Goal: Task Accomplishment & Management: Complete application form

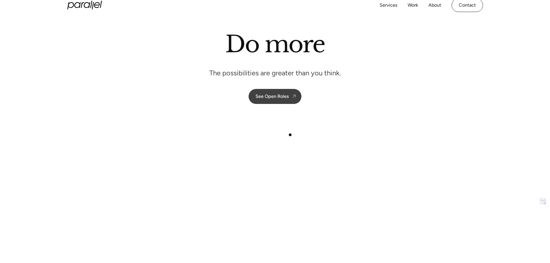
scroll to position [29, 0]
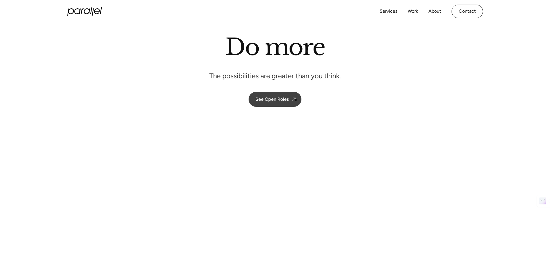
click at [295, 100] on img at bounding box center [294, 99] width 6 height 6
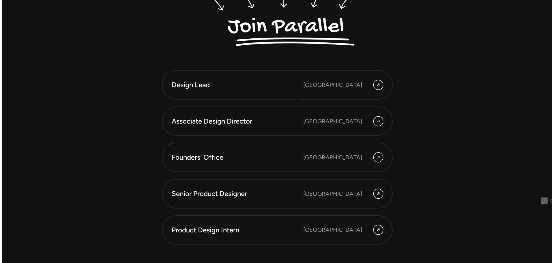
scroll to position [1625, 0]
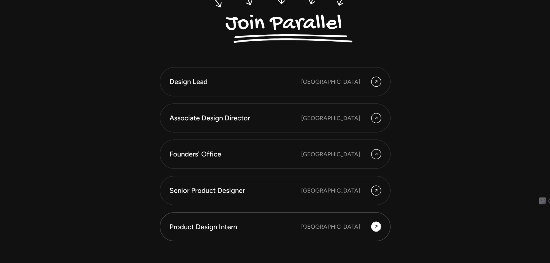
click at [301, 228] on div "Product Design Intern" at bounding box center [235, 227] width 132 height 10
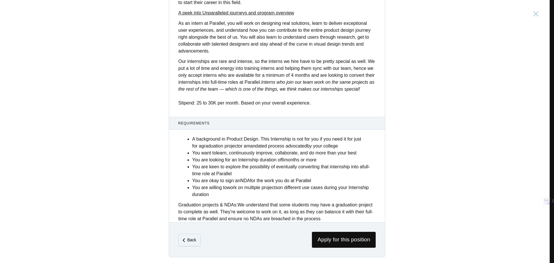
scroll to position [174, 0]
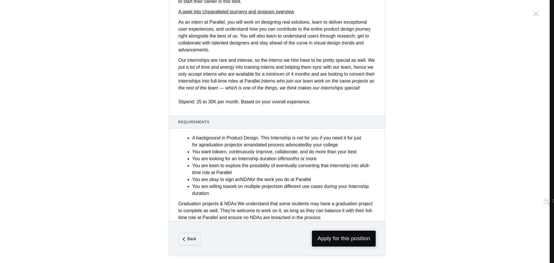
click at [357, 240] on span "Apply for this position" at bounding box center [344, 238] width 64 height 16
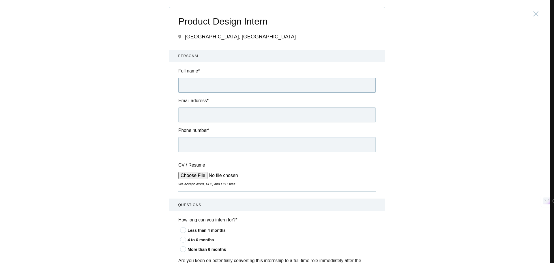
click at [209, 83] on input "Full name *" at bounding box center [276, 85] width 197 height 15
click at [207, 90] on input "Full name *" at bounding box center [276, 85] width 197 height 15
type input "[PERSON_NAME]"
type input "[PERSON_NAME][EMAIL_ADDRESS][PERSON_NAME][DOMAIN_NAME]"
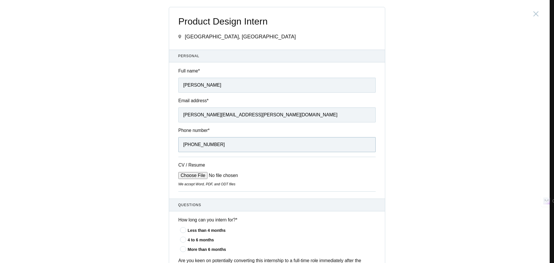
click at [220, 151] on input "+917774071103" at bounding box center [276, 144] width 197 height 15
type input "+919960655353"
click at [185, 177] on input "CV / Resume" at bounding box center [221, 175] width 87 height 7
type input "C:\fakepath\Resume _ Akshada .pdf"
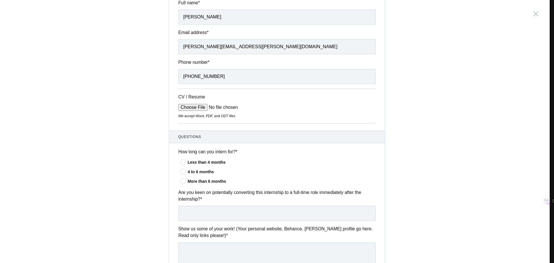
scroll to position [87, 0]
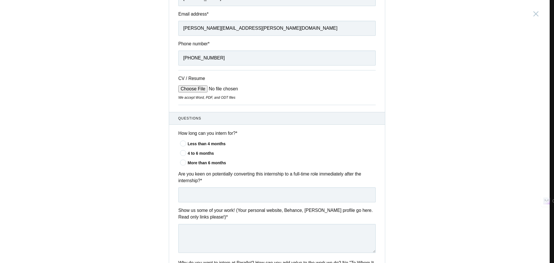
click at [181, 163] on icon at bounding box center [183, 162] width 11 height 4
click at [0, 0] on input"] "More than 6 months" at bounding box center [0, 0] width 0 height 0
click at [181, 155] on icon at bounding box center [183, 153] width 11 height 4
click at [0, 0] on input"] "4 to 6 months" at bounding box center [0, 0] width 0 height 0
click at [180, 164] on icon at bounding box center [183, 162] width 11 height 4
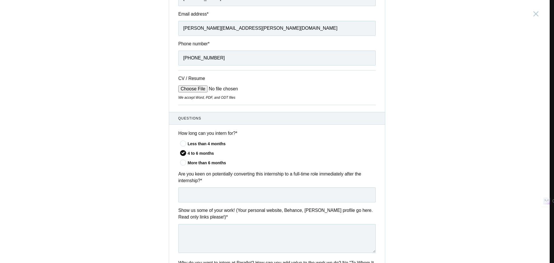
click at [0, 0] on input"] "More than 6 months" at bounding box center [0, 0] width 0 height 0
click at [204, 196] on input "text" at bounding box center [276, 194] width 197 height 15
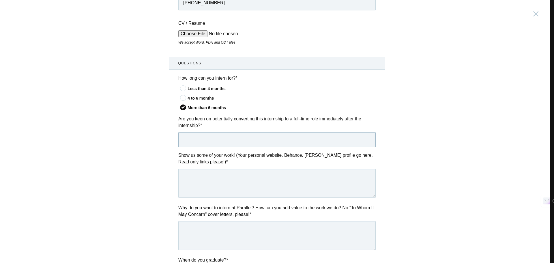
scroll to position [144, 0]
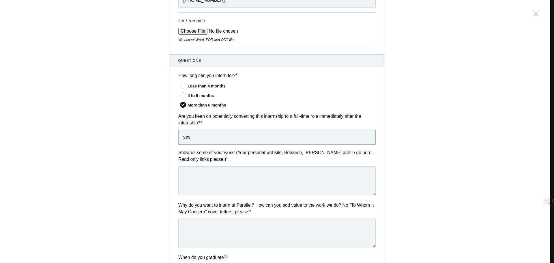
click at [183, 141] on input "yes," at bounding box center [276, 137] width 197 height 15
click at [213, 138] on input "Yes," at bounding box center [276, 137] width 197 height 15
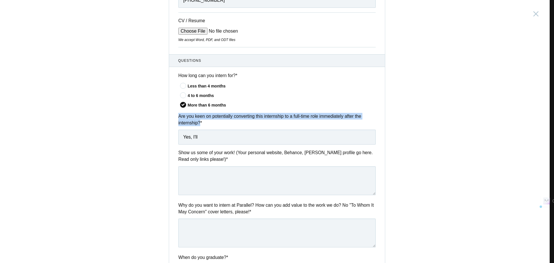
drag, startPoint x: 176, startPoint y: 116, endPoint x: 198, endPoint y: 124, distance: 23.5
click at [198, 124] on label "Are you keen on potentially converting this internship to a full-time role imme…" at bounding box center [276, 120] width 197 height 14
copy label "Are you keen on potentially converting this internship to a full-time role imme…"
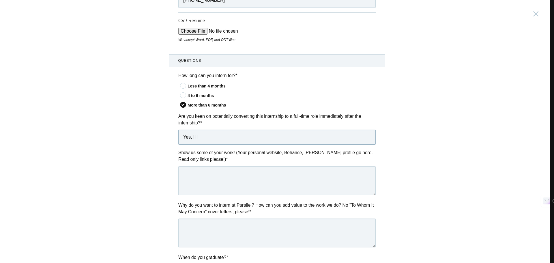
click at [190, 139] on input "Yes, I'll" at bounding box center [276, 137] width 197 height 15
paste input "am keen on potentially converting this internship into a full-time role immedia…"
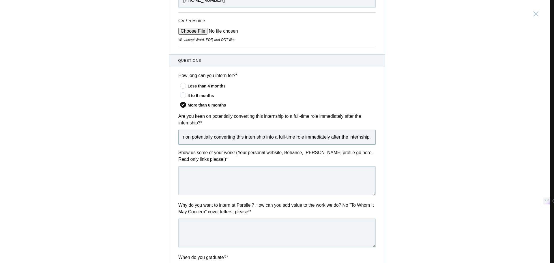
type input "Yes, I am keen on potentially converting this internship into a full-time role …"
click at [201, 179] on textarea at bounding box center [276, 180] width 197 height 29
paste textarea "Portfolio: akshadasiddhanti.framer.website Portfolio Presentation (Kirloskar pr…"
click at [188, 180] on textarea "Portfolio: akshadasiddhanti.framer.website Portfolio Presentation (Kirloskar pr…" at bounding box center [276, 180] width 197 height 29
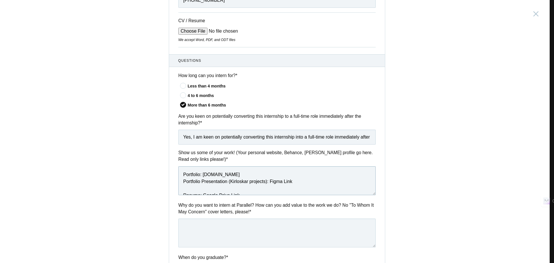
click at [185, 188] on textarea "Portfolio: akshadasiddhanti.framer.website Portfolio Presentation (Kirloskar pr…" at bounding box center [276, 180] width 197 height 29
click at [183, 194] on textarea "Portfolio: akshadasiddhanti.framer.website Portfolio Presentation (Kirloskar pr…" at bounding box center [276, 180] width 197 height 29
click at [202, 228] on textarea at bounding box center [276, 232] width 197 height 29
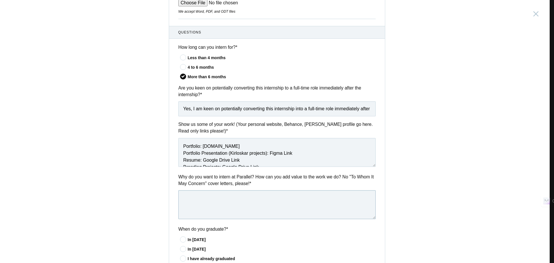
scroll to position [173, 0]
click at [243, 153] on textarea "Portfolio: akshadasiddhanti.framer.website Portfolio Presentation (Kirloskar pr…" at bounding box center [276, 151] width 197 height 29
click at [246, 164] on textarea "Portfolio: akshadasiddhanti.framer.website Portfolio Presentation (Current Proj…" at bounding box center [276, 151] width 197 height 29
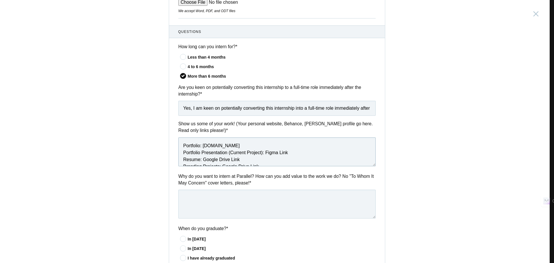
click at [231, 151] on textarea "Portfolio: akshadasiddhanti.framer.website Portfolio Presentation (Current Proj…" at bounding box center [276, 151] width 197 height 29
click at [259, 154] on textarea "Portfolio: akshadasiddhanti.framer.website Portfolio Presentation (Recent Proje…" at bounding box center [276, 151] width 197 height 29
click at [271, 154] on textarea "Portfolio: akshadasiddhanti.framer.website Portfolio Presentation (Recent Proje…" at bounding box center [276, 151] width 197 height 29
type textarea "Portfolio: akshadasiddhanti.framer.website Portfolio Presentation (Recent Proje…"
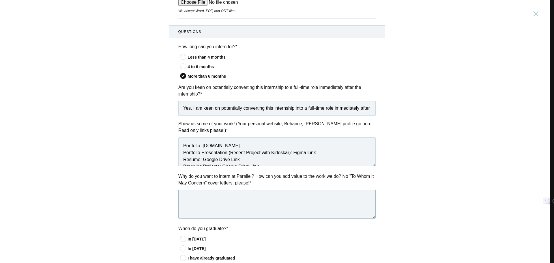
click at [268, 192] on textarea at bounding box center [276, 204] width 197 height 29
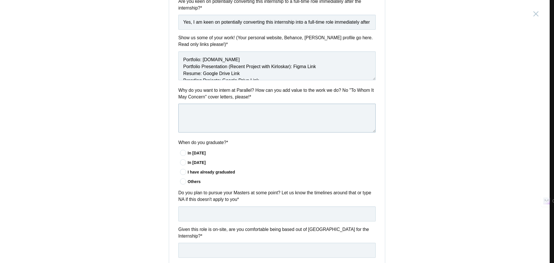
scroll to position [260, 0]
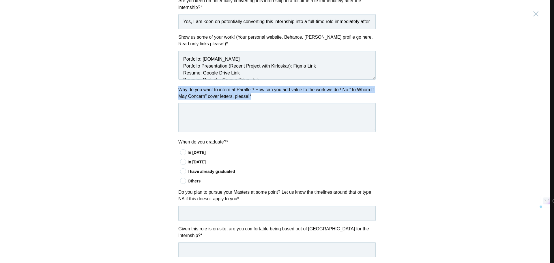
drag, startPoint x: 177, startPoint y: 90, endPoint x: 261, endPoint y: 99, distance: 84.5
click at [261, 99] on label "Why do you want to intern at Parallel? How can you add value to the work we do?…" at bounding box center [276, 93] width 197 height 14
copy label "Why do you want to intern at Parallel? How can you add value to the work we do?…"
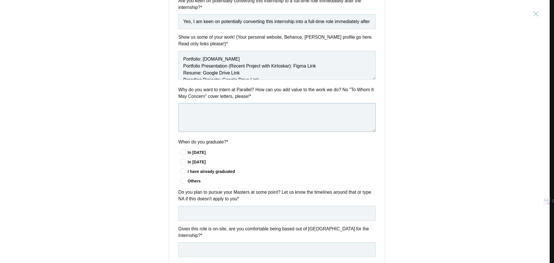
click at [265, 111] on textarea at bounding box center [276, 117] width 197 height 29
paste textarea "I’m really interested in interning at Parallel because I admire how you openly …"
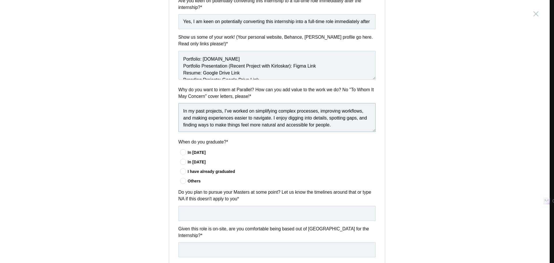
scroll to position [29, 0]
click at [182, 111] on textarea "I’m really interested in interning at Parallel because I admire how you openly …" at bounding box center [276, 117] width 197 height 29
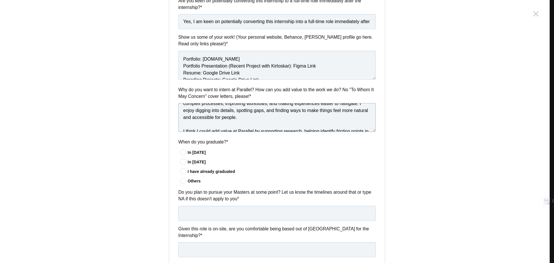
scroll to position [28, 0]
click at [181, 130] on textarea "I’m really interested in interning at Parallel because I admire how you openly …" at bounding box center [276, 117] width 197 height 29
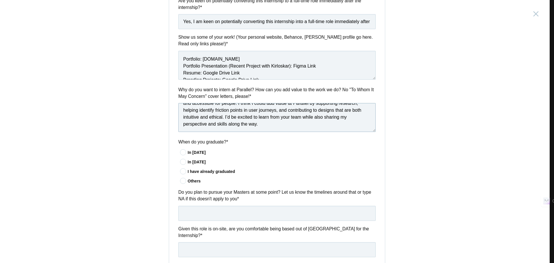
scroll to position [43, 0]
type textarea "I’m really interested in interning at Parallel because I admire how you openly …"
click at [231, 150] on label "In 2025" at bounding box center [278, 152] width 196 height 6
click at [0, 0] on input"] "In 2025" at bounding box center [0, 0] width 0 height 0
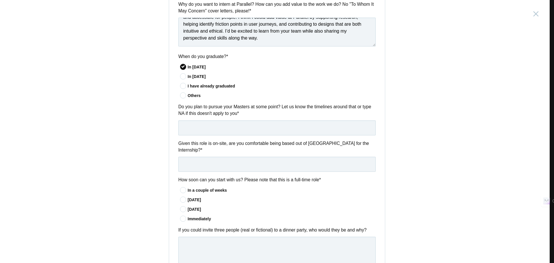
scroll to position [346, 0]
click at [208, 132] on input "text" at bounding box center [276, 126] width 197 height 15
type input "NA"
click at [205, 159] on input "text" at bounding box center [276, 162] width 197 height 15
click at [180, 143] on label "Given this role is on-site, are you comfortable being based out of Bangalore fo…" at bounding box center [276, 146] width 197 height 14
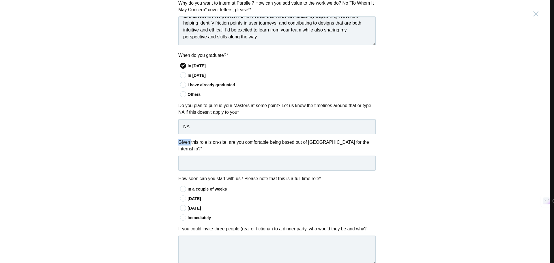
click at [180, 143] on label "Given this role is on-site, are you comfortable being based out of Bangalore fo…" at bounding box center [276, 146] width 197 height 14
click at [178, 143] on label "Given this role is on-site, are you comfortable being based out of Bangalore fo…" at bounding box center [276, 146] width 197 height 14
drag, startPoint x: 176, startPoint y: 143, endPoint x: 363, endPoint y: 144, distance: 186.9
click at [363, 144] on label "Given this role is on-site, are you comfortable being based out of Bangalore fo…" at bounding box center [276, 146] width 197 height 14
copy label "Given this role is on-site, are you comfortable being based out of Bangalore fo…"
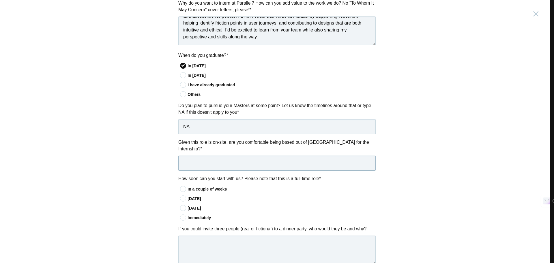
click at [245, 162] on input "text" at bounding box center [276, 162] width 197 height 15
paste input "Yes, I am comfortable being based out of Bangalore for the internship."
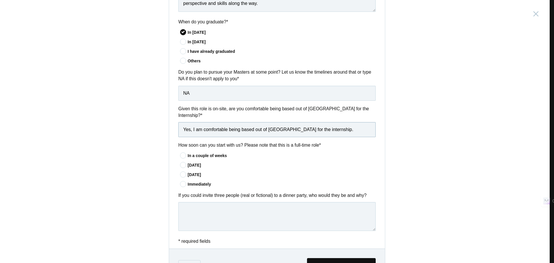
scroll to position [402, 0]
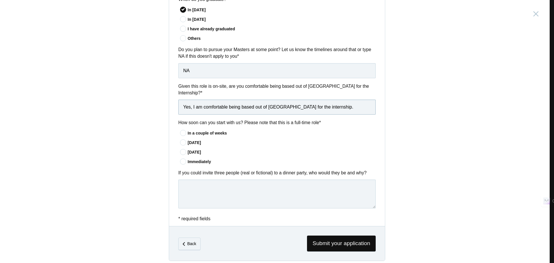
type input "Yes, I am comfortable being based out of Bangalore for the internship."
click at [182, 131] on icon at bounding box center [183, 133] width 11 height 4
click at [0, 0] on input"] "In a couple of weeks" at bounding box center [0, 0] width 0 height 0
click at [240, 185] on textarea at bounding box center [276, 193] width 197 height 29
click at [233, 169] on label "If you could invite three people (real or fictional) to a dinner party, who wou…" at bounding box center [276, 172] width 197 height 7
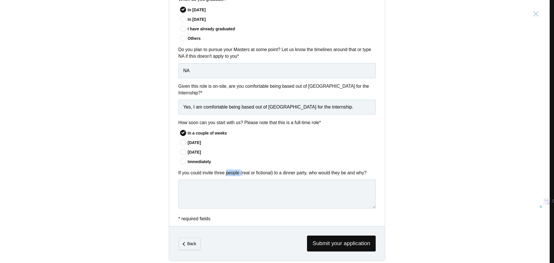
click at [233, 169] on label "If you could invite three people (real or fictional) to a dinner party, who wou…" at bounding box center [276, 172] width 197 height 7
copy div "If you could invite three people (real or fictional) to a dinner party, who wou…"
click at [228, 184] on textarea at bounding box center [276, 193] width 197 height 29
paste textarea "Red personality – Iron Man/Tony Stark: for his bold, confident, and decisive na…"
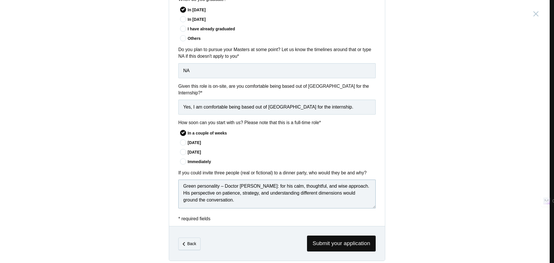
scroll to position [45, 0]
paste textarea "This combination would make the dinner a perfect mix of energy, humor, wisdom, …"
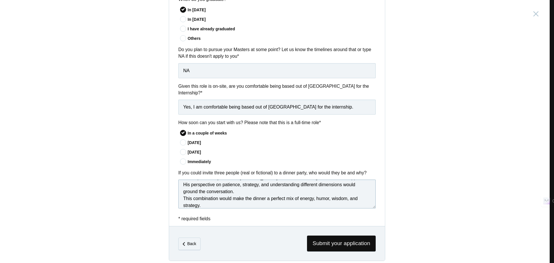
scroll to position [23, 0]
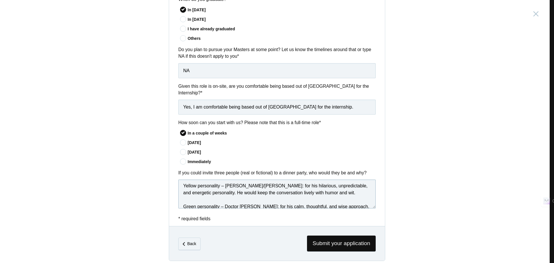
click at [187, 195] on textarea "Red personality – Iron Man/Tony Stark: for his bold, confident, and decisive na…" at bounding box center [276, 193] width 197 height 29
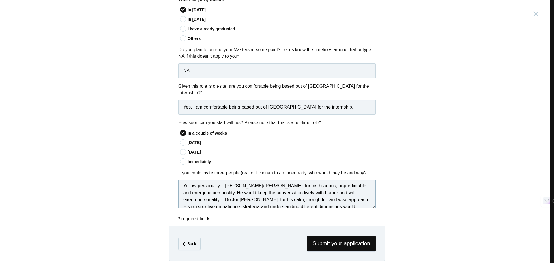
scroll to position [16, 0]
click at [184, 182] on textarea "Red personality – Iron Man/Tony Stark: for his bold, confident, and decisive na…" at bounding box center [276, 193] width 197 height 29
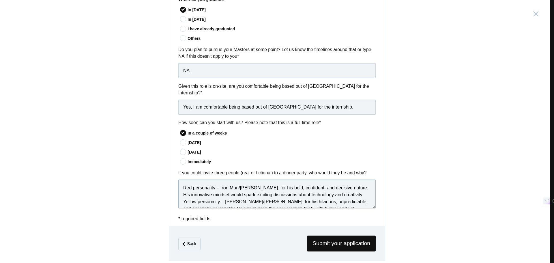
click at [181, 183] on textarea "Red personality – Iron Man/Tony Stark: for his bold, confident, and decisive na…" at bounding box center [276, 193] width 197 height 29
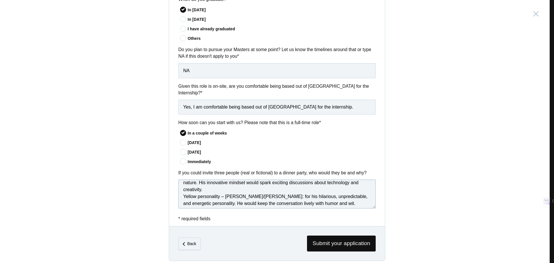
scroll to position [29, 0]
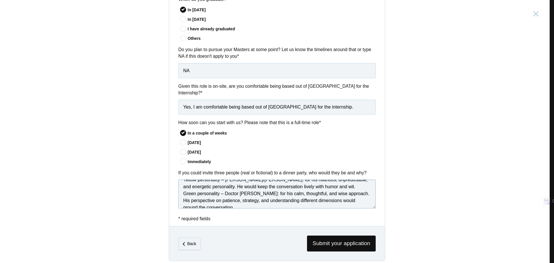
click at [181, 182] on textarea "1. Red personality – Iron Man/Tony Stark: for his bold, confident, and decisive…" at bounding box center [276, 193] width 197 height 29
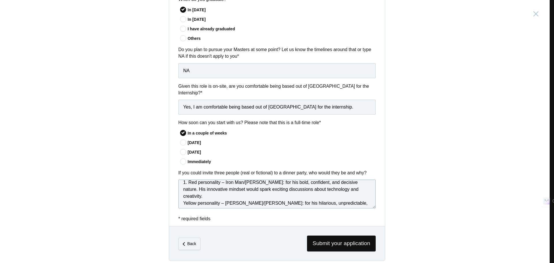
scroll to position [5, 0]
click at [181, 189] on textarea "1. Red personality – Iron Man/Tony Stark: for his bold, confident, and decisive…" at bounding box center [276, 193] width 197 height 29
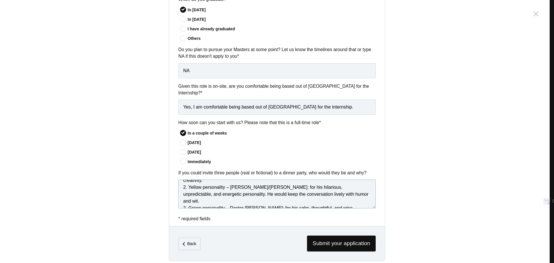
scroll to position [34, 0]
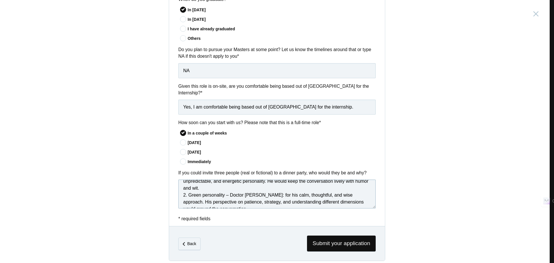
click at [183, 179] on textarea "1. Red personality – Iron Man/Tony Stark: for his bold, confident, and decisive…" at bounding box center [276, 193] width 197 height 29
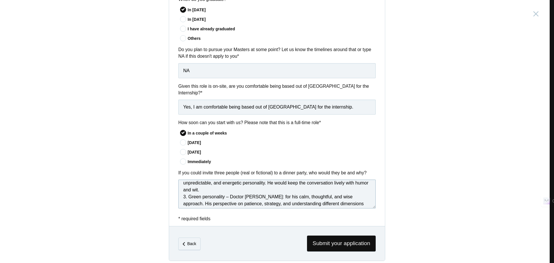
click at [0, 0] on qb-div "Replace with —Doctor" at bounding box center [0, 0] width 0 height 0
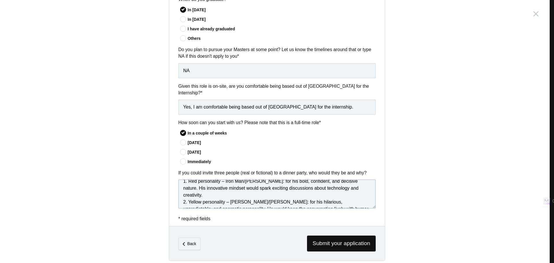
scroll to position [0, 0]
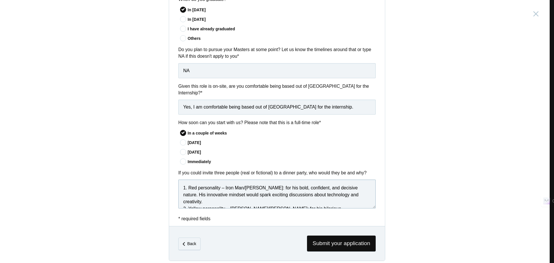
click at [0, 0] on span "Replace with" at bounding box center [0, 0] width 0 height 0
type textarea "1. Red personality – Iron Man/Tony Stark: for his bold, confident, and decisive…"
click at [348, 237] on span "Submit your application" at bounding box center [341, 243] width 69 height 16
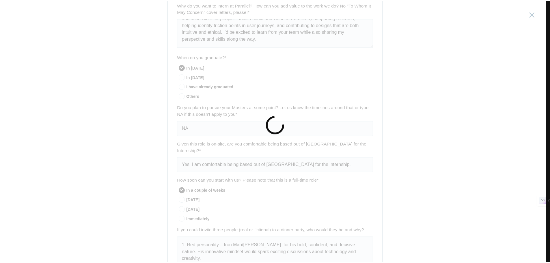
scroll to position [0, 0]
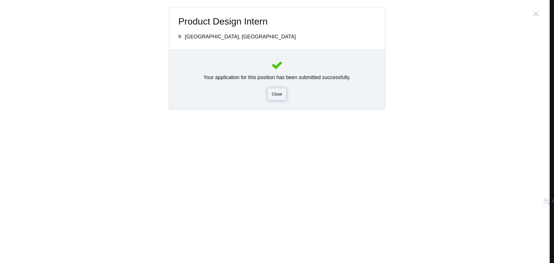
click at [281, 98] on div "Close" at bounding box center [276, 94] width 19 height 12
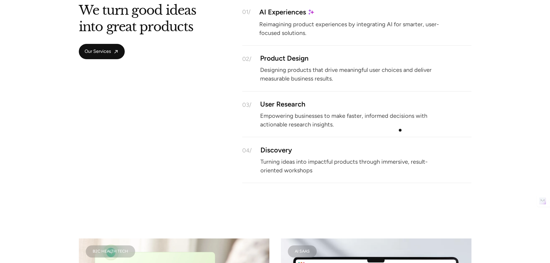
scroll to position [577, 0]
